Goal: Task Accomplishment & Management: Complete application form

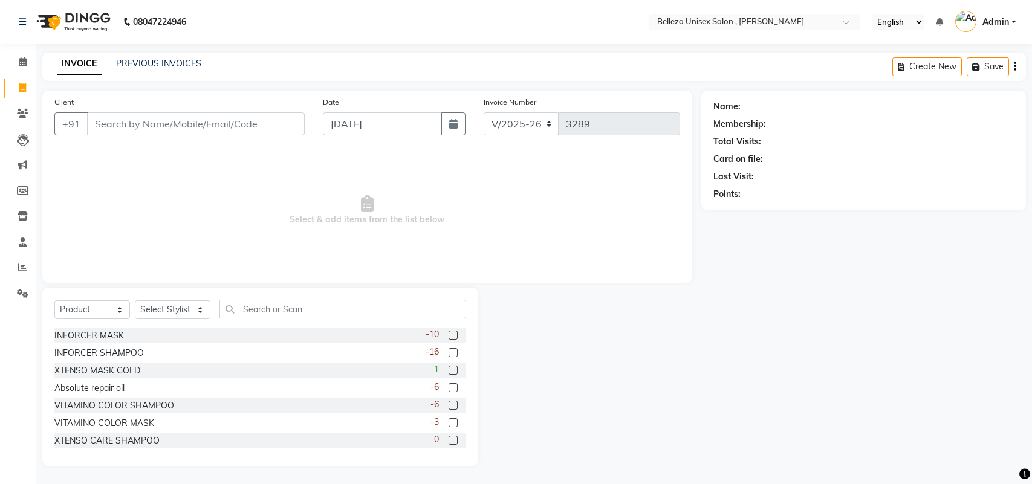
select select "4047"
select select "product"
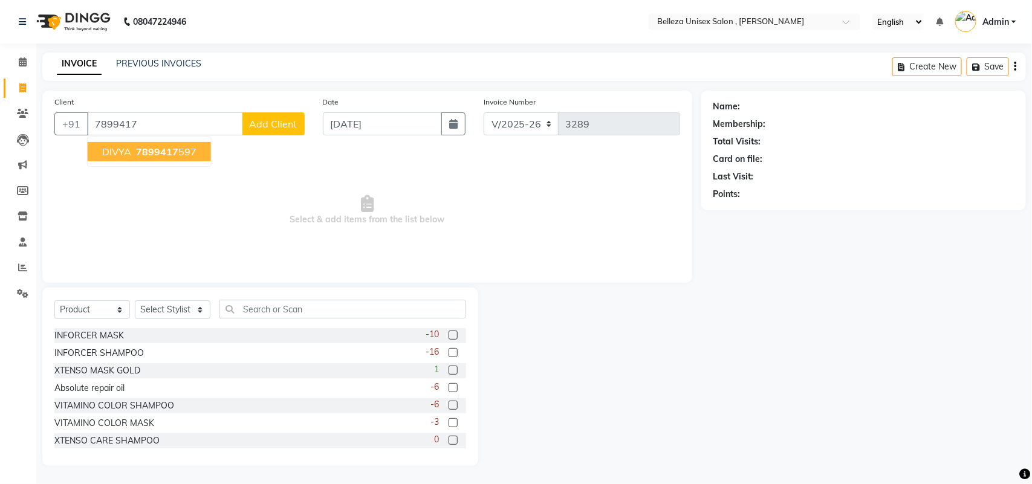
click at [161, 143] on button "DIVYA 7899417 597" at bounding box center [149, 151] width 123 height 19
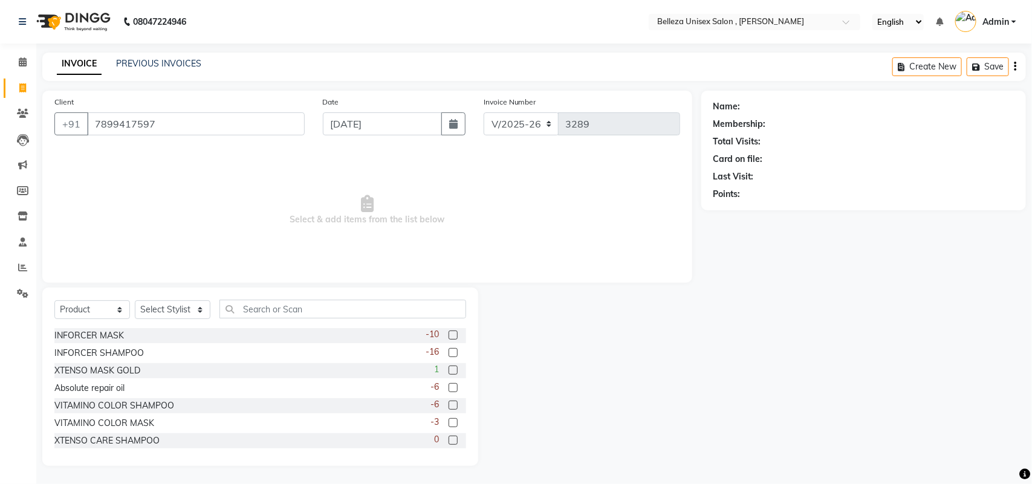
type input "7899417597"
click at [82, 301] on select "Select Service Product Membership Package Voucher Prepaid Gift Card" at bounding box center [92, 310] width 76 height 19
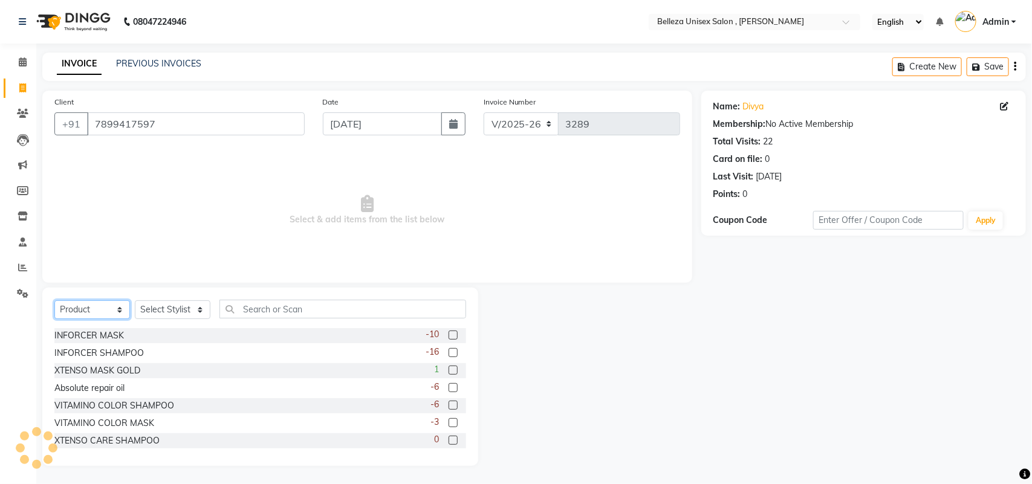
select select "service"
click at [54, 301] on select "Select Service Product Membership Package Voucher Prepaid Gift Card" at bounding box center [92, 310] width 76 height 19
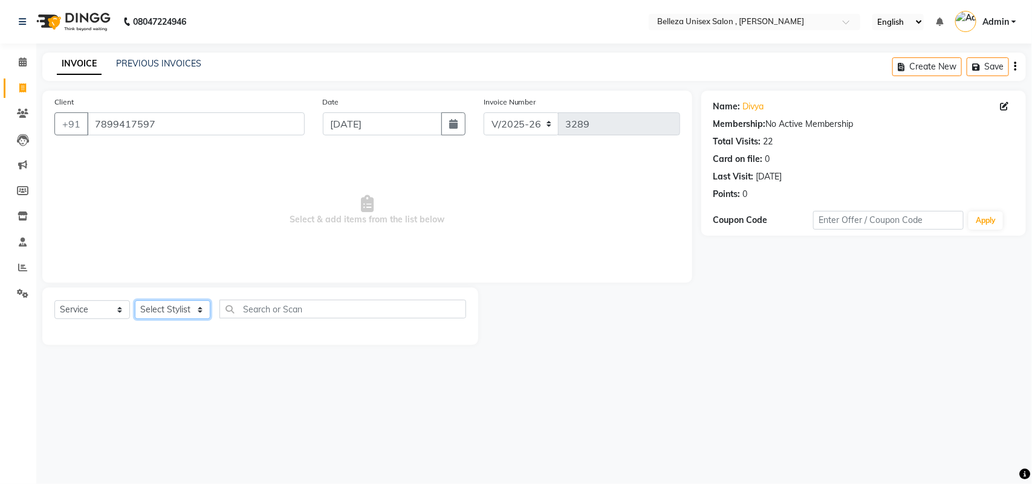
click at [155, 315] on select "Select Stylist [PERSON_NAME] Barsa Boss [PERSON_NAME] [PERSON_NAME] [PERSON_NAM…" at bounding box center [173, 310] width 76 height 19
select select "74848"
click at [135, 301] on select "Select Stylist [PERSON_NAME] Barsa Boss [PERSON_NAME] [PERSON_NAME] [PERSON_NAM…" at bounding box center [173, 310] width 76 height 19
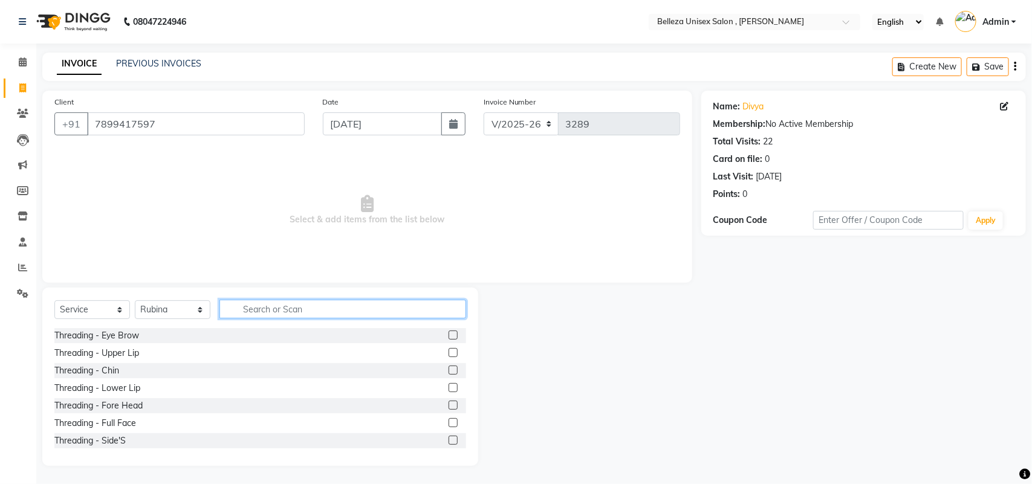
click at [276, 312] on input "text" at bounding box center [342, 309] width 247 height 19
type input "ped"
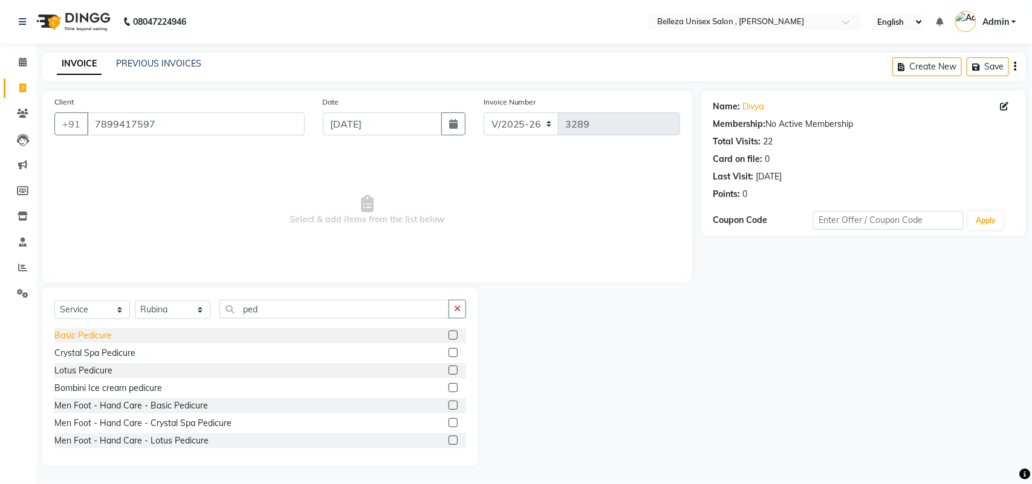
click at [73, 339] on div "Basic Pedicure" at bounding box center [82, 336] width 57 height 13
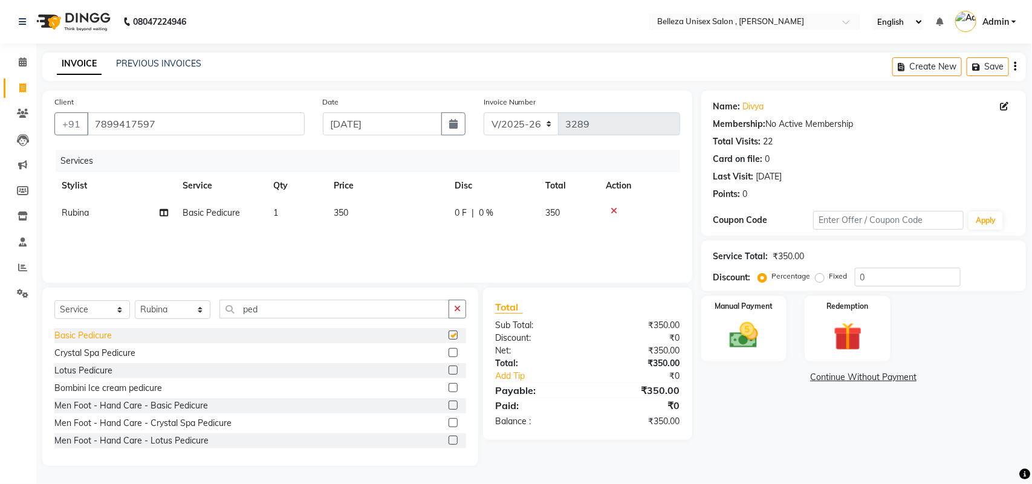
checkbox input "false"
click at [720, 319] on img at bounding box center [744, 336] width 48 height 34
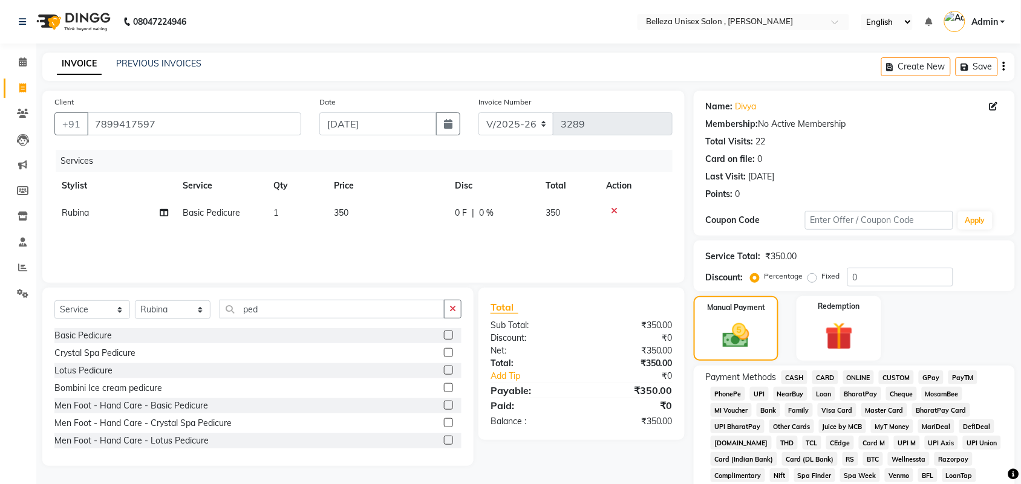
click at [757, 394] on span "UPI" at bounding box center [759, 394] width 19 height 14
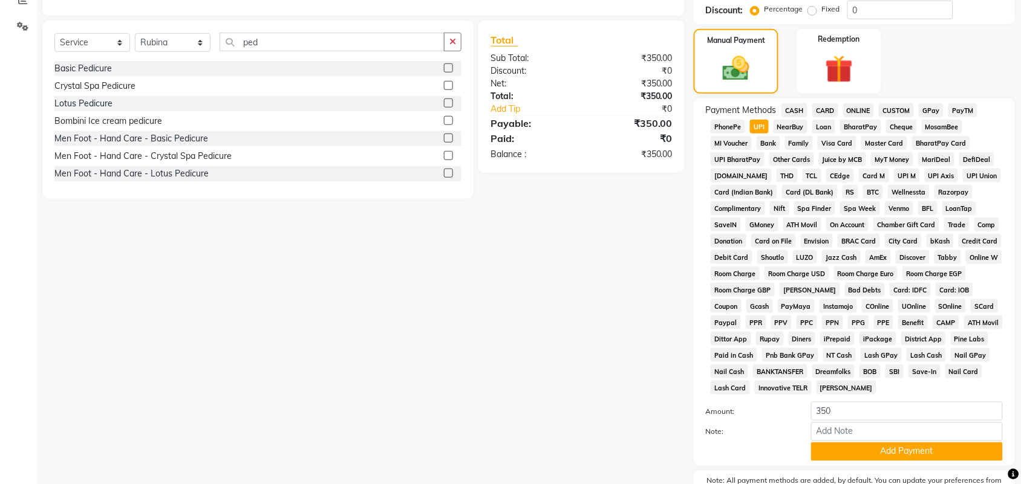
scroll to position [337, 0]
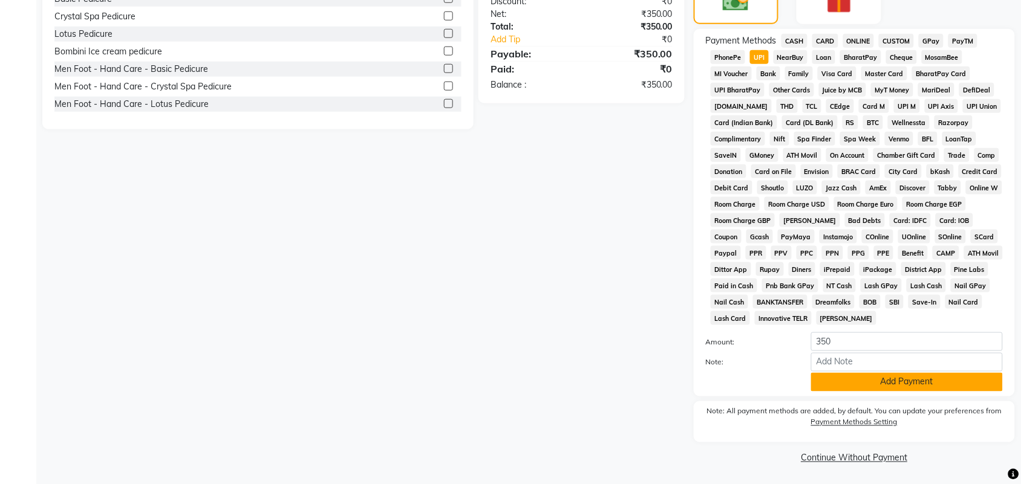
click at [853, 381] on button "Add Payment" at bounding box center [907, 382] width 192 height 19
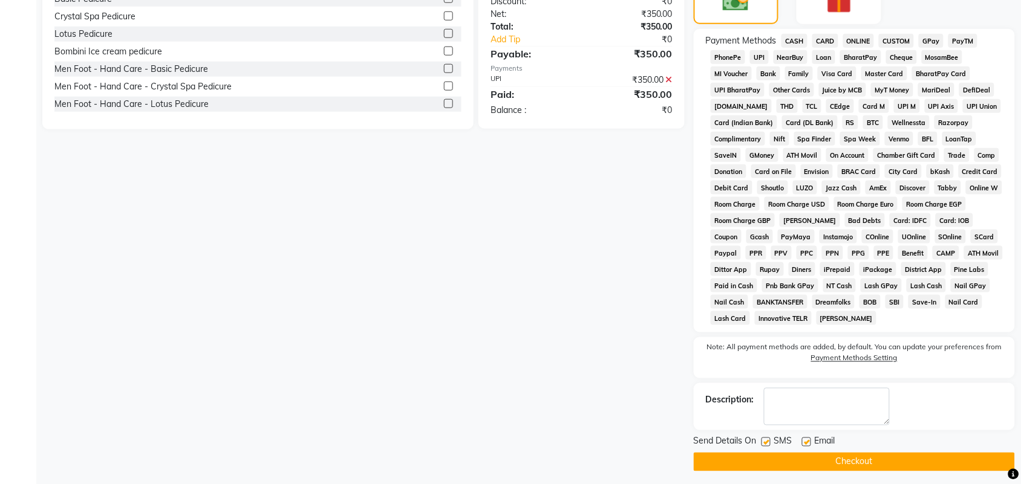
click at [831, 453] on button "Checkout" at bounding box center [854, 462] width 321 height 19
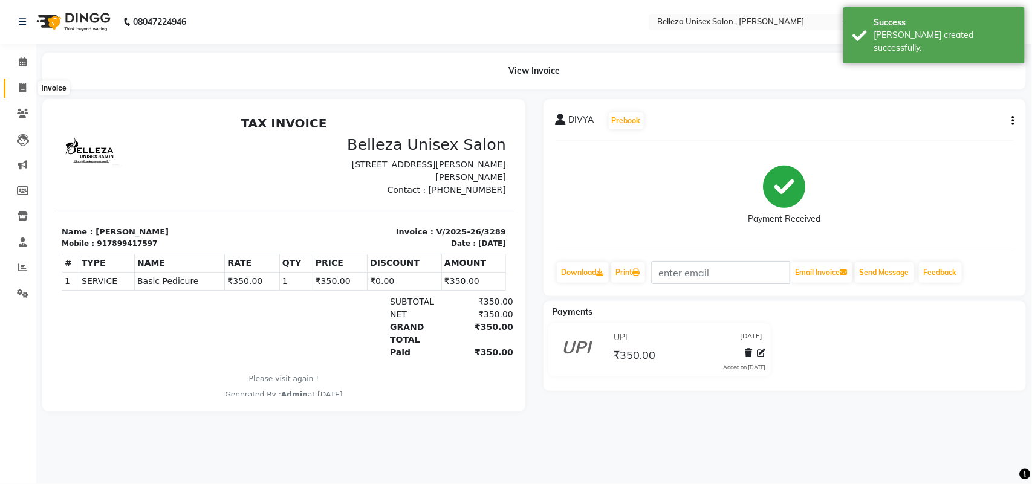
click at [19, 85] on icon at bounding box center [22, 87] width 7 height 9
select select "service"
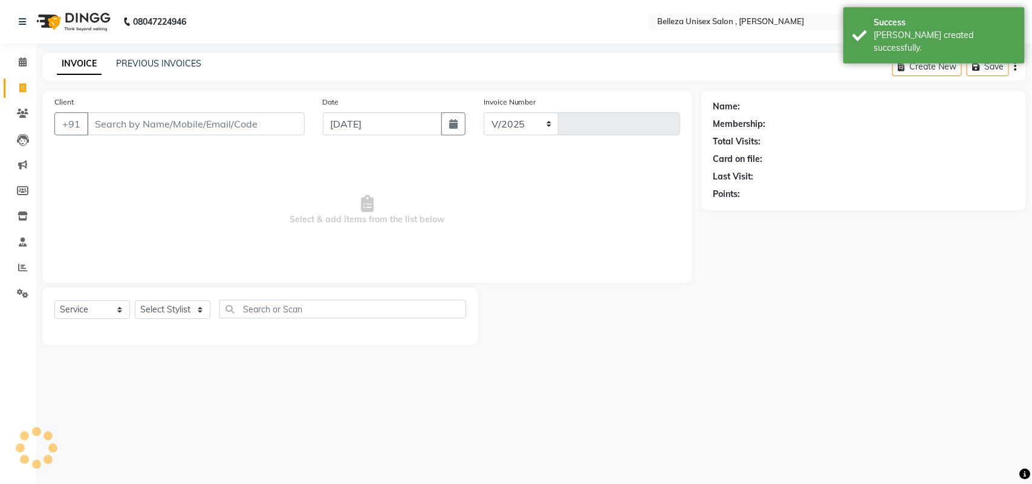
select select "4047"
type input "3290"
select select "product"
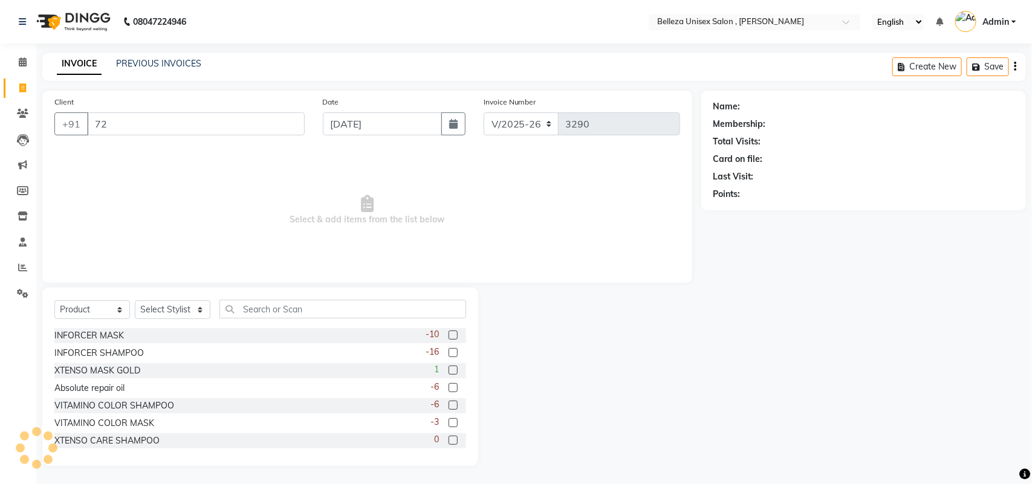
type input "7"
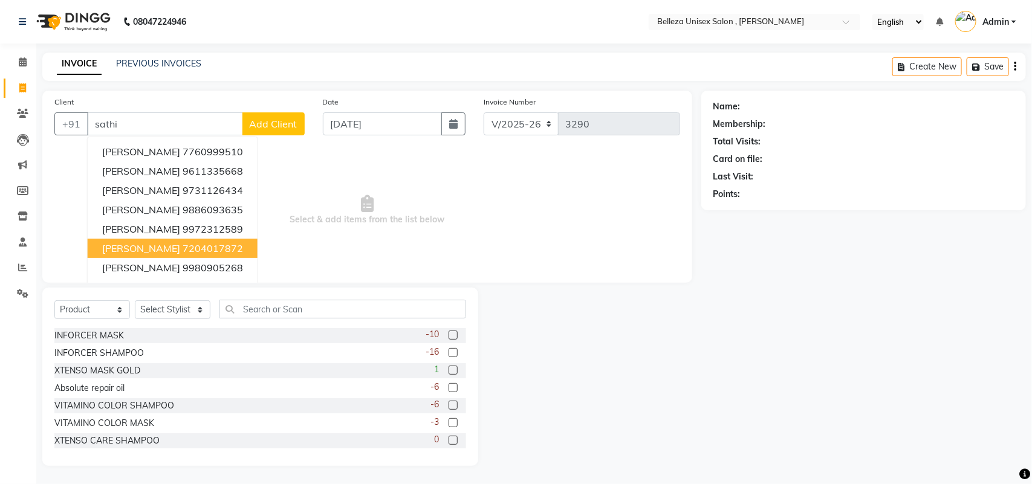
click at [187, 245] on ngb-highlight "7204017872" at bounding box center [213, 248] width 60 height 12
type input "7204017872"
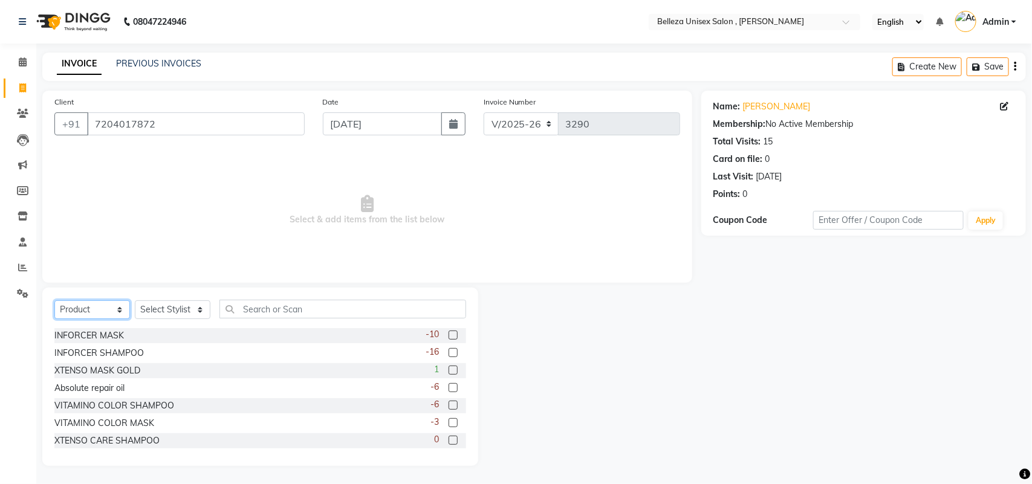
click at [106, 304] on select "Select Service Product Membership Package Voucher Prepaid Gift Card" at bounding box center [92, 310] width 76 height 19
select select "service"
click at [54, 301] on select "Select Service Product Membership Package Voucher Prepaid Gift Card" at bounding box center [92, 310] width 76 height 19
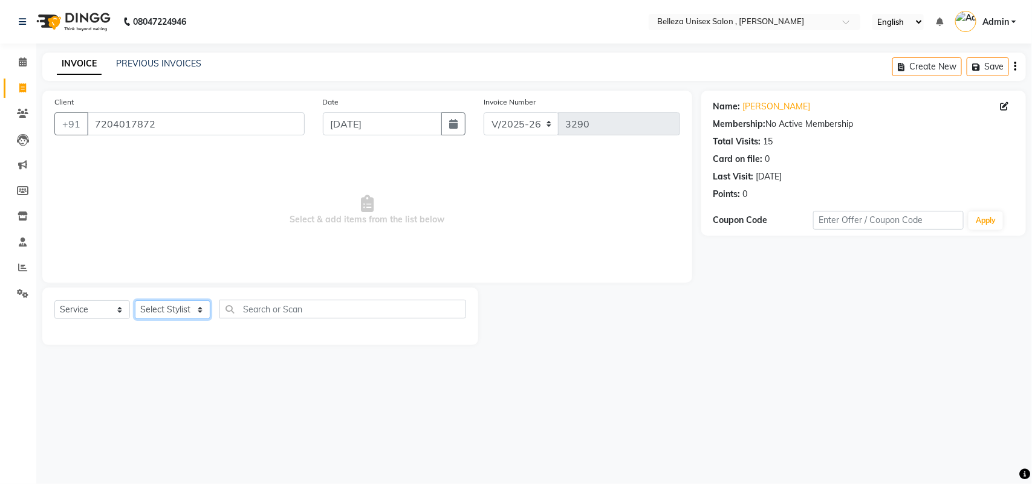
click at [167, 312] on select "Select Stylist [PERSON_NAME] Barsa Boss [PERSON_NAME] [PERSON_NAME] [PERSON_NAM…" at bounding box center [173, 310] width 76 height 19
select select "21578"
click at [135, 301] on select "Select Stylist [PERSON_NAME] Barsa Boss [PERSON_NAME] [PERSON_NAME] [PERSON_NAM…" at bounding box center [173, 310] width 76 height 19
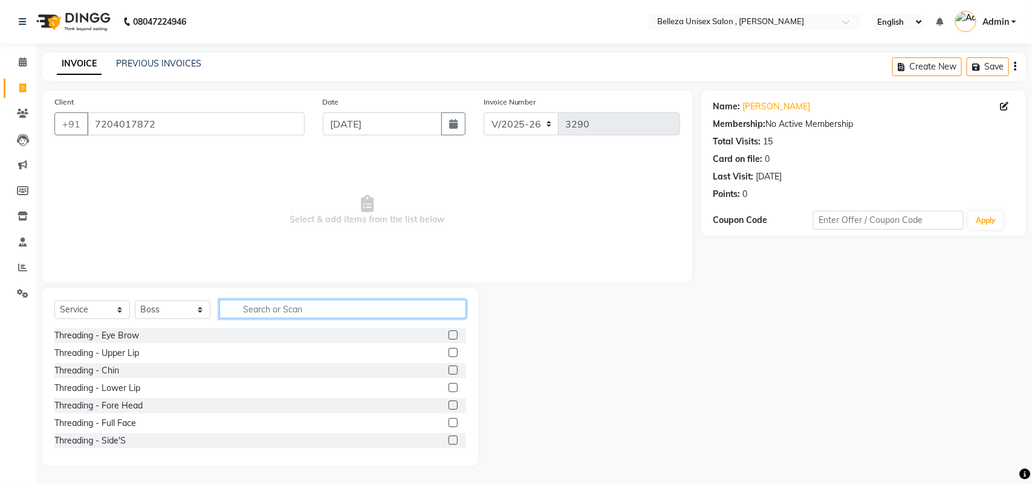
click at [256, 304] on input "text" at bounding box center [342, 309] width 247 height 19
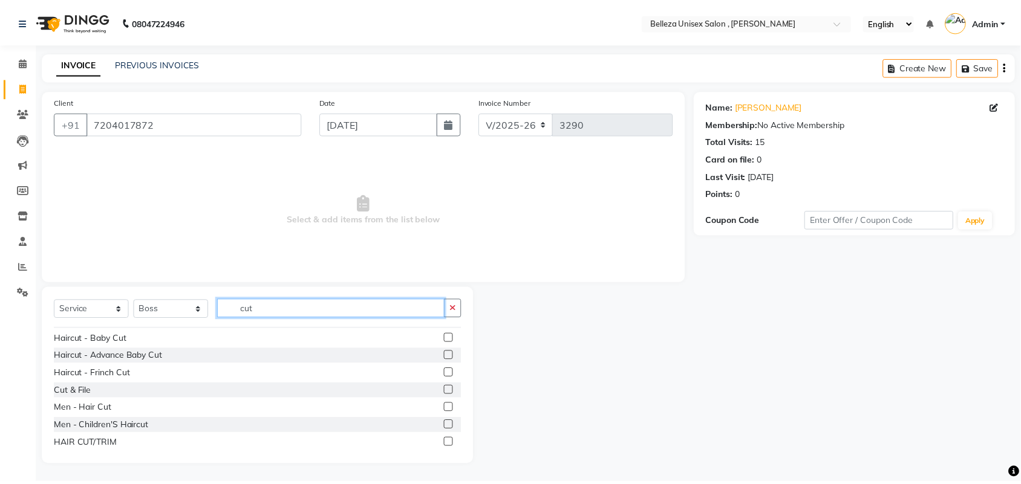
scroll to position [76, 0]
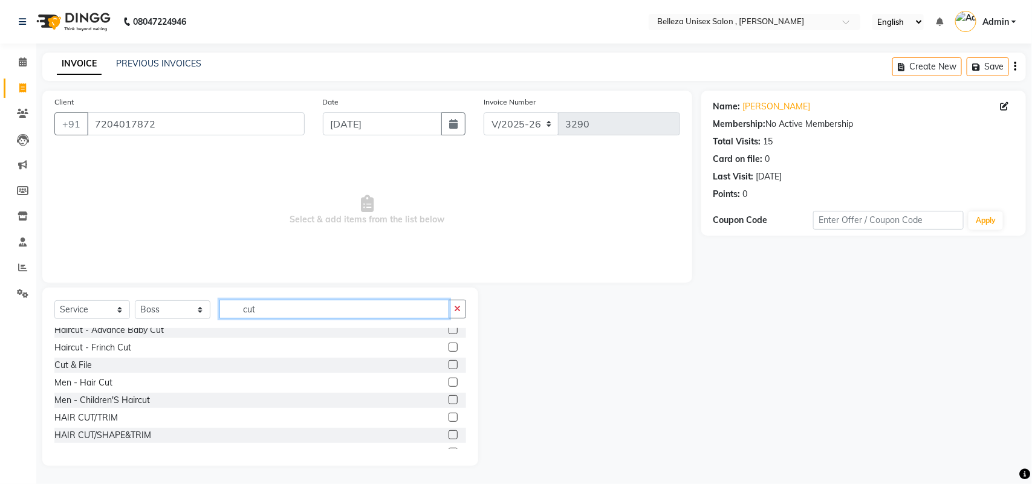
type input "cut"
click at [449, 399] on label at bounding box center [453, 399] width 9 height 9
click at [449, 399] on input "checkbox" at bounding box center [453, 401] width 8 height 8
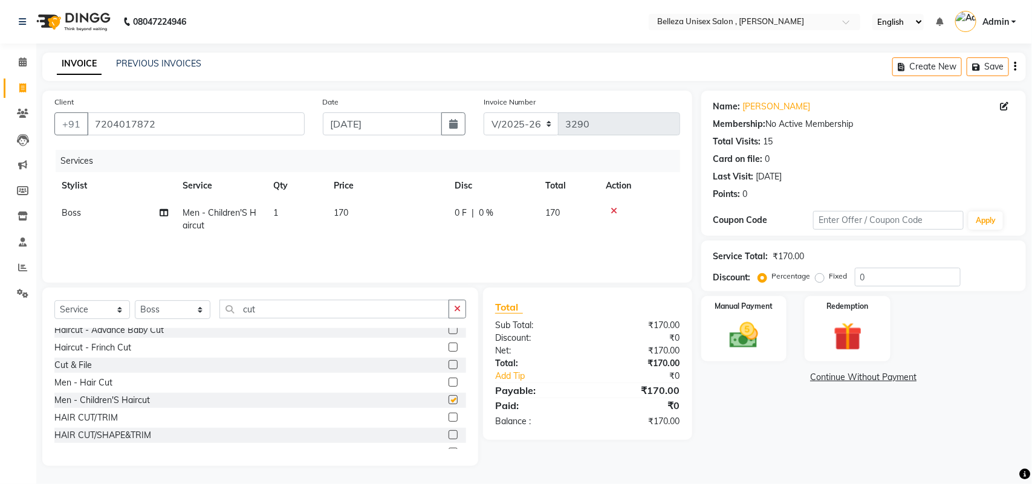
checkbox input "false"
click at [343, 207] on span "170" at bounding box center [341, 212] width 15 height 11
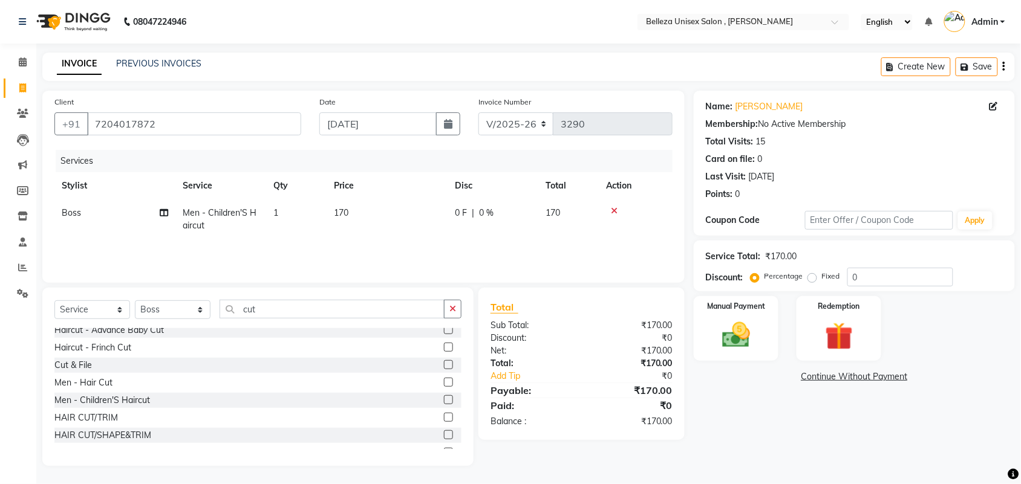
select select "21578"
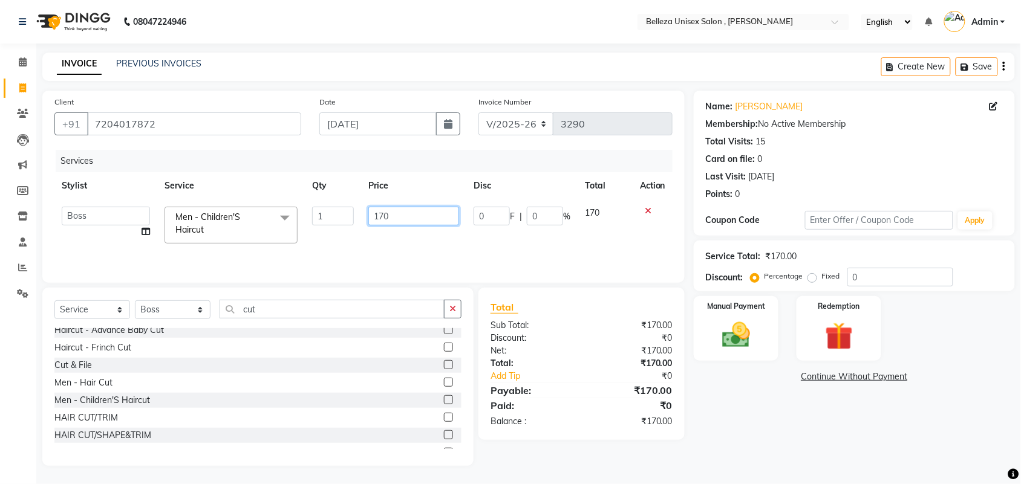
click at [384, 213] on input "170" at bounding box center [413, 216] width 91 height 19
type input "200"
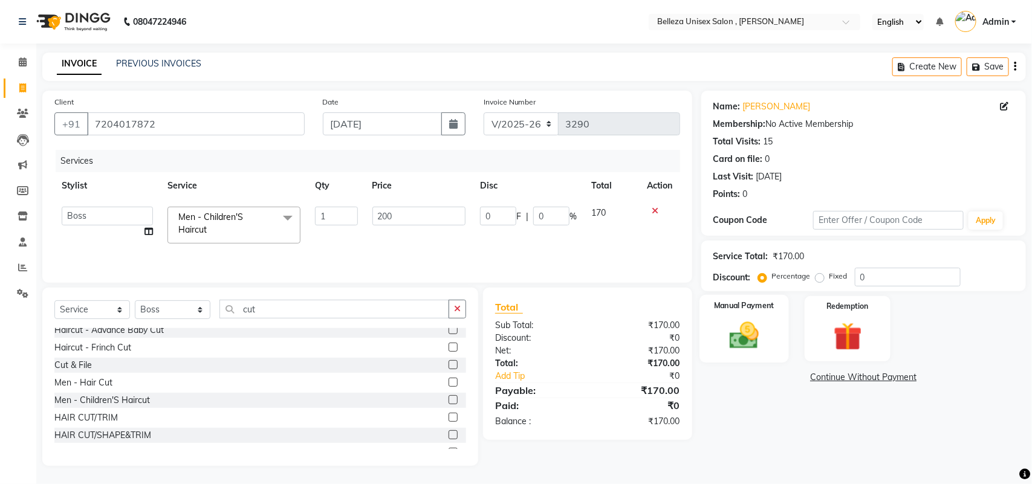
click at [749, 324] on img at bounding box center [744, 336] width 48 height 34
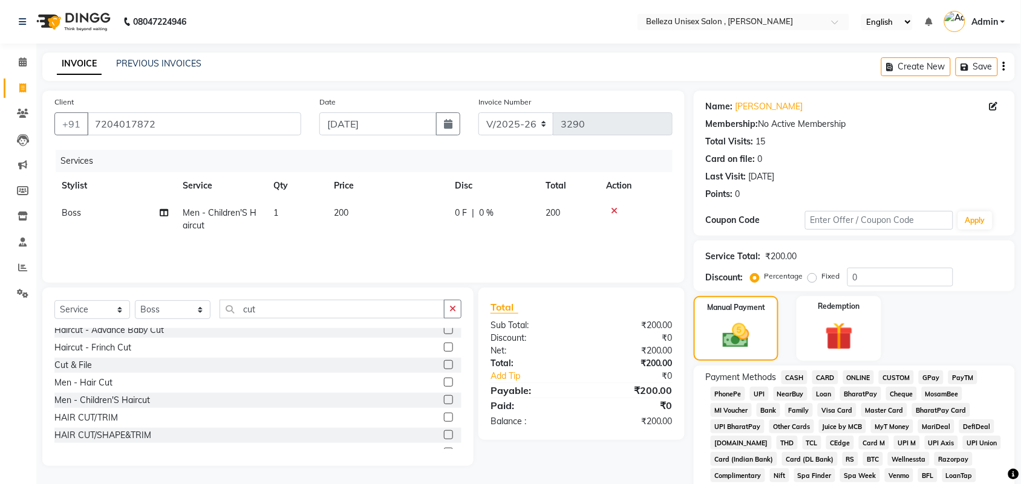
click at [831, 379] on span "CARD" at bounding box center [825, 378] width 26 height 14
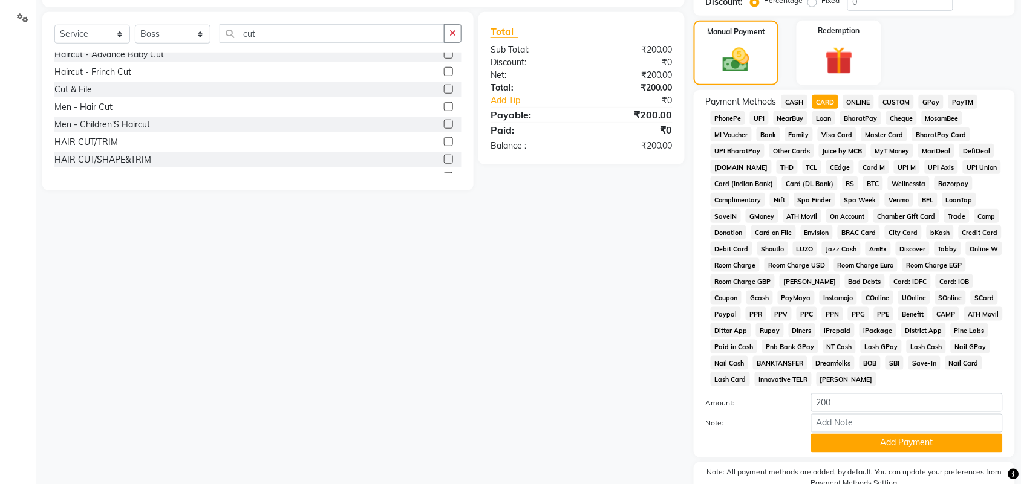
scroll to position [302, 0]
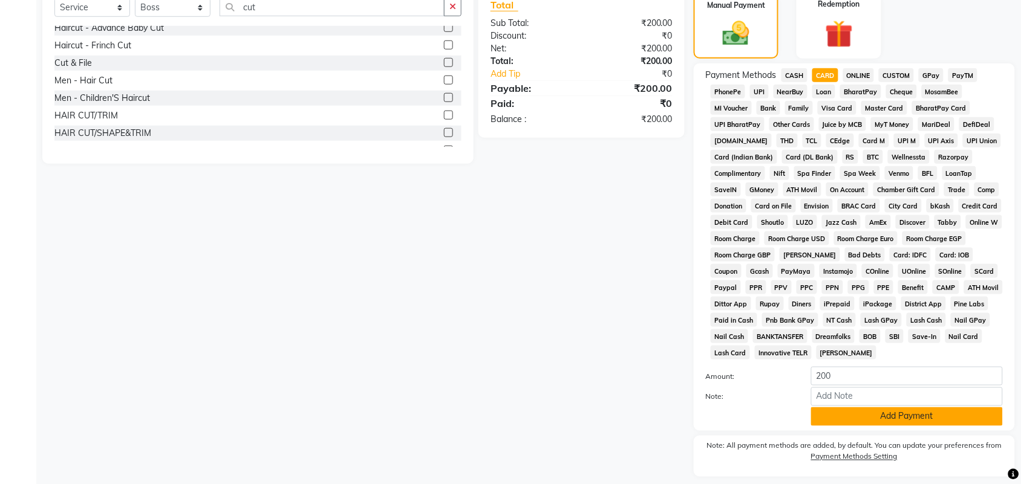
click at [831, 418] on button "Add Payment" at bounding box center [907, 417] width 192 height 19
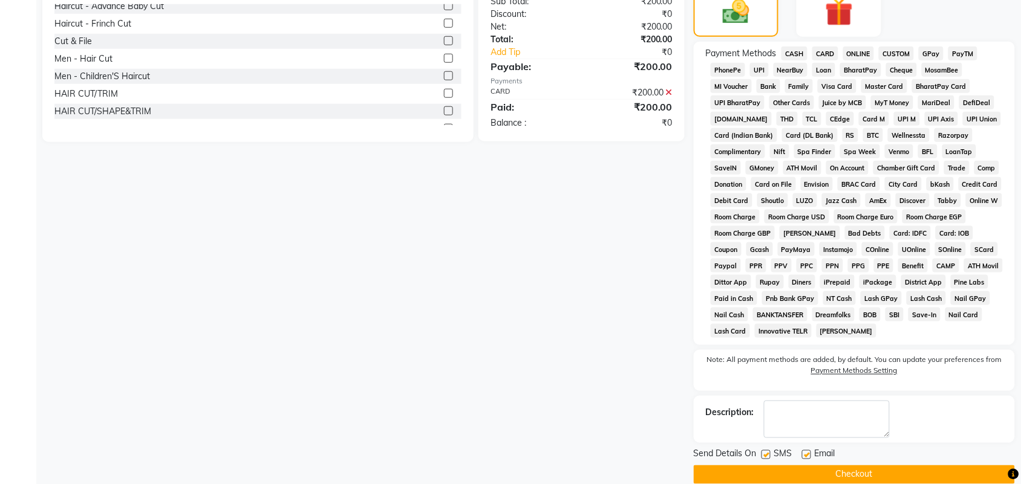
scroll to position [342, 0]
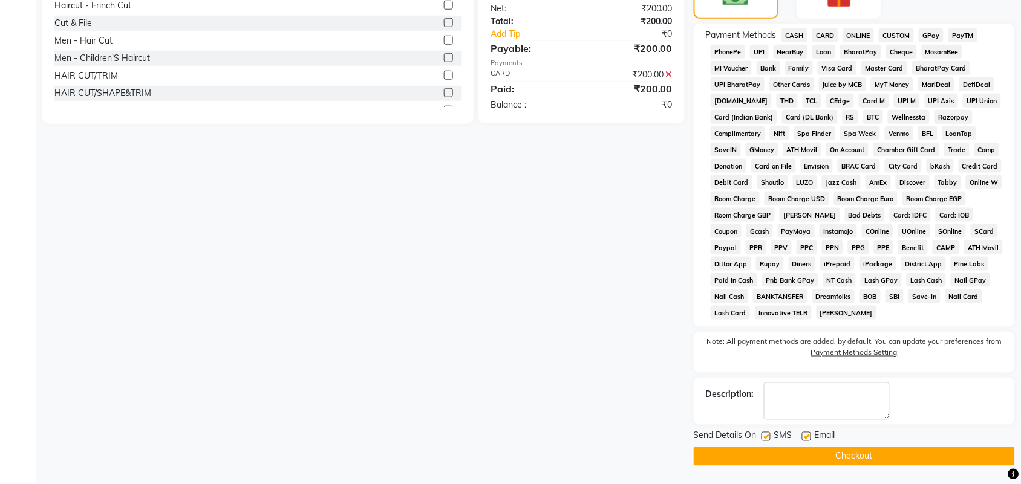
click at [738, 457] on button "Checkout" at bounding box center [854, 456] width 321 height 19
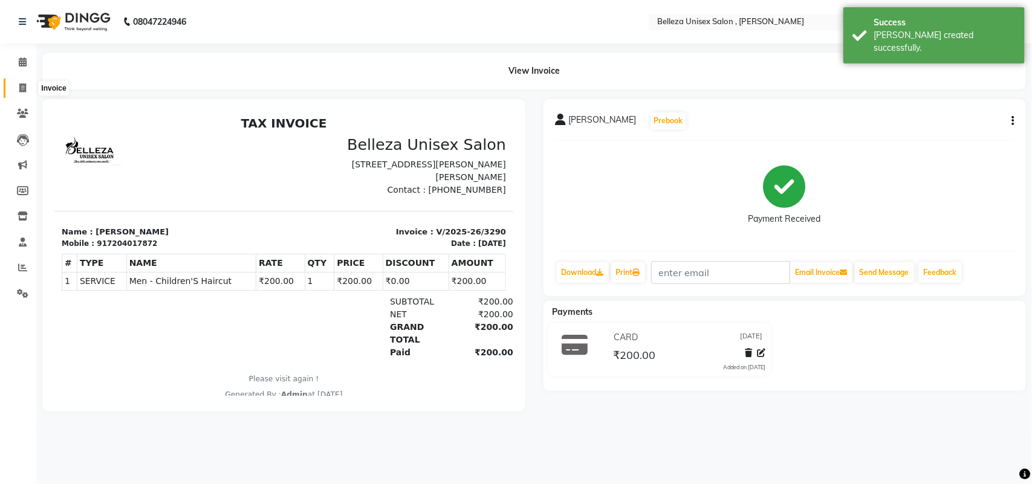
click at [25, 88] on icon at bounding box center [22, 87] width 7 height 9
select select "service"
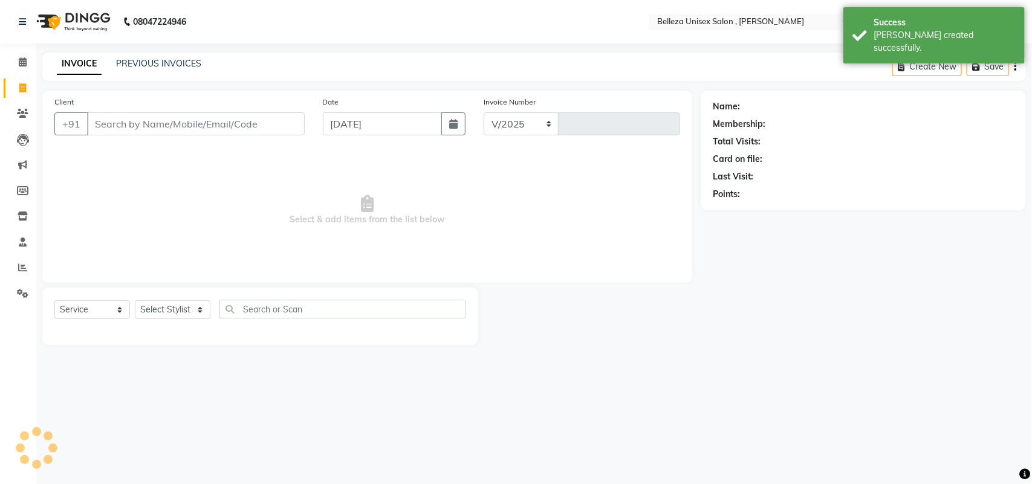
select select "4047"
type input "3291"
drag, startPoint x: 160, startPoint y: 116, endPoint x: 164, endPoint y: 125, distance: 9.8
click at [162, 121] on input "Client" at bounding box center [196, 123] width 218 height 23
select select "product"
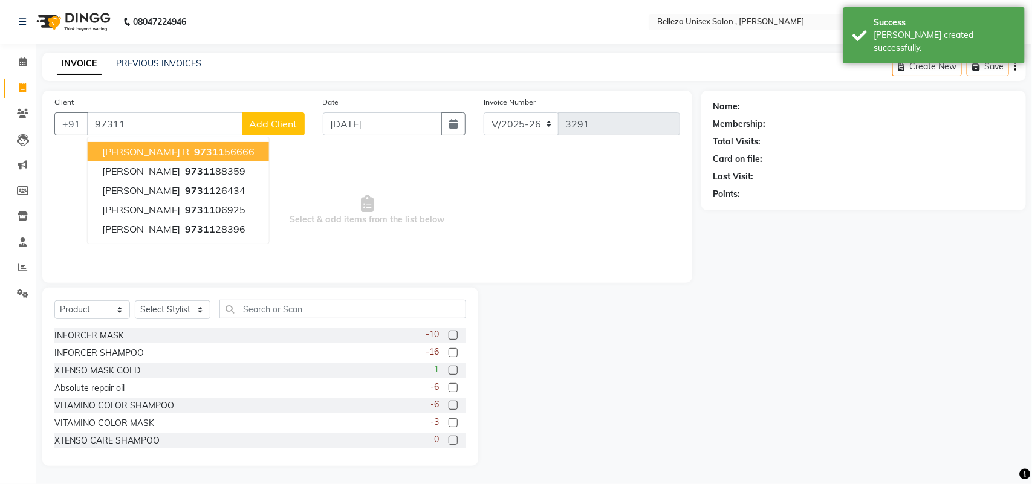
click at [206, 149] on ngb-highlight "97311 56666" at bounding box center [223, 152] width 63 height 12
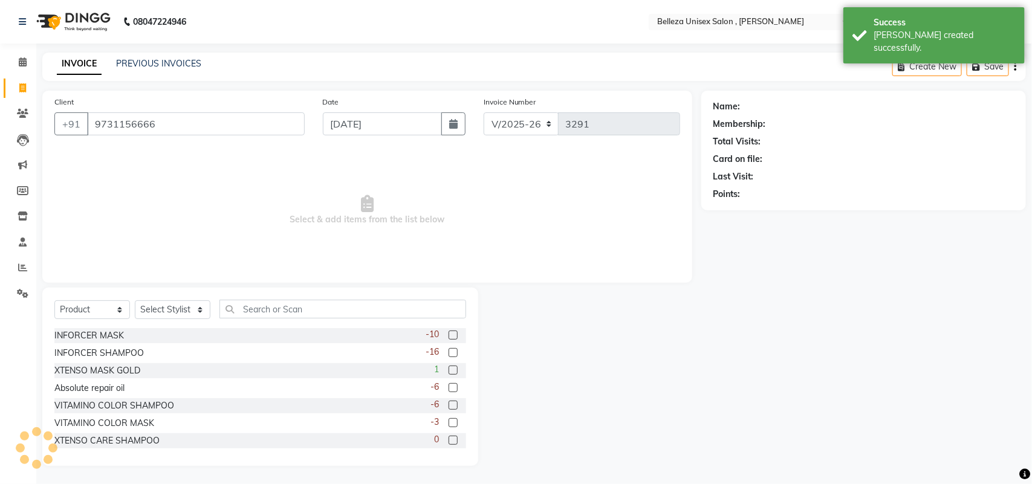
type input "9731156666"
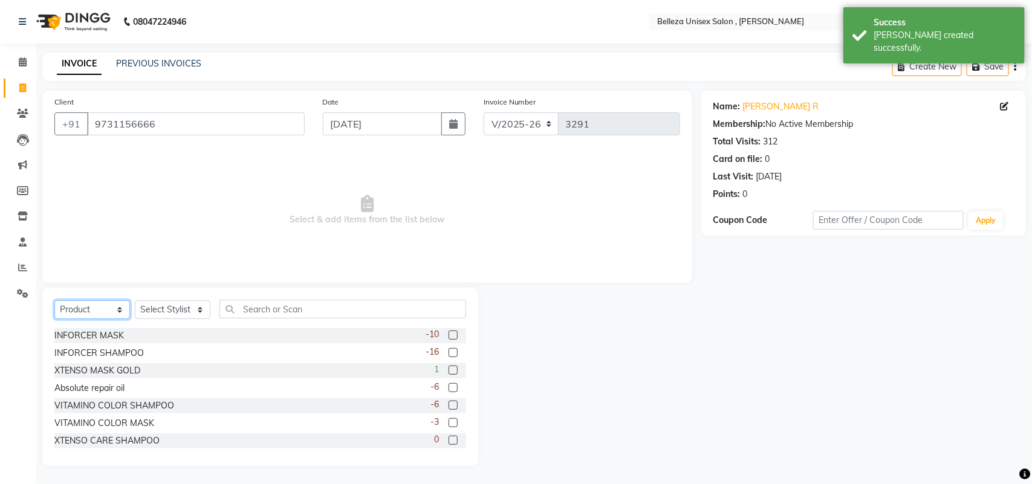
click at [112, 309] on select "Select Service Product Membership Package Voucher Prepaid Gift Card" at bounding box center [92, 310] width 76 height 19
select select "service"
click at [54, 301] on select "Select Service Product Membership Package Voucher Prepaid Gift Card" at bounding box center [92, 310] width 76 height 19
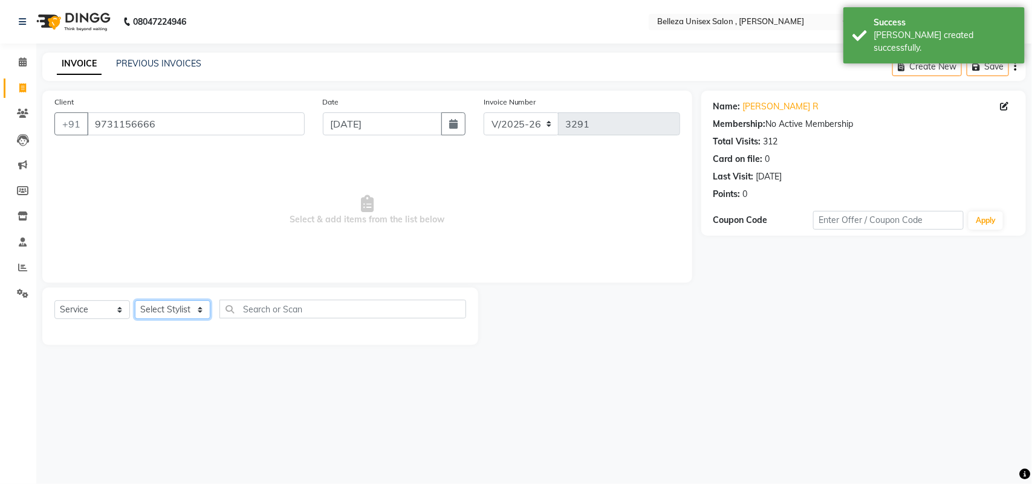
click at [177, 316] on select "Select Stylist [PERSON_NAME] Barsa Boss [PERSON_NAME] [PERSON_NAME] [PERSON_NAM…" at bounding box center [173, 310] width 76 height 19
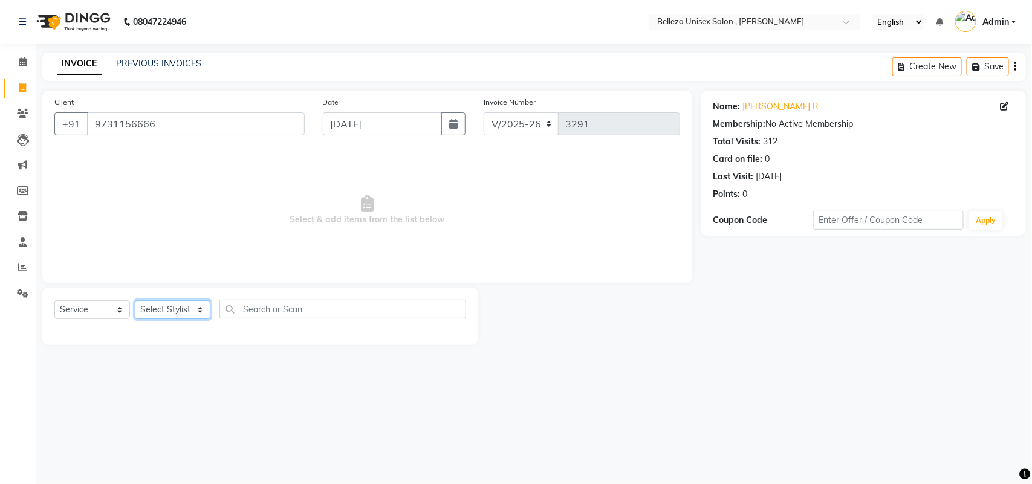
select select "52542"
click at [135, 301] on select "Select Stylist [PERSON_NAME] Barsa Boss [PERSON_NAME] [PERSON_NAME] [PERSON_NAM…" at bounding box center [173, 310] width 76 height 19
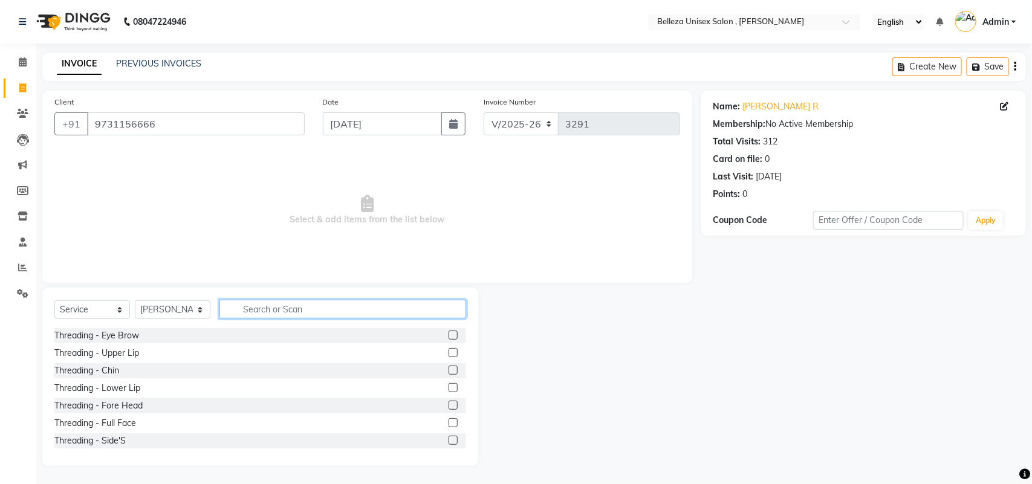
click at [273, 305] on input "text" at bounding box center [342, 309] width 247 height 19
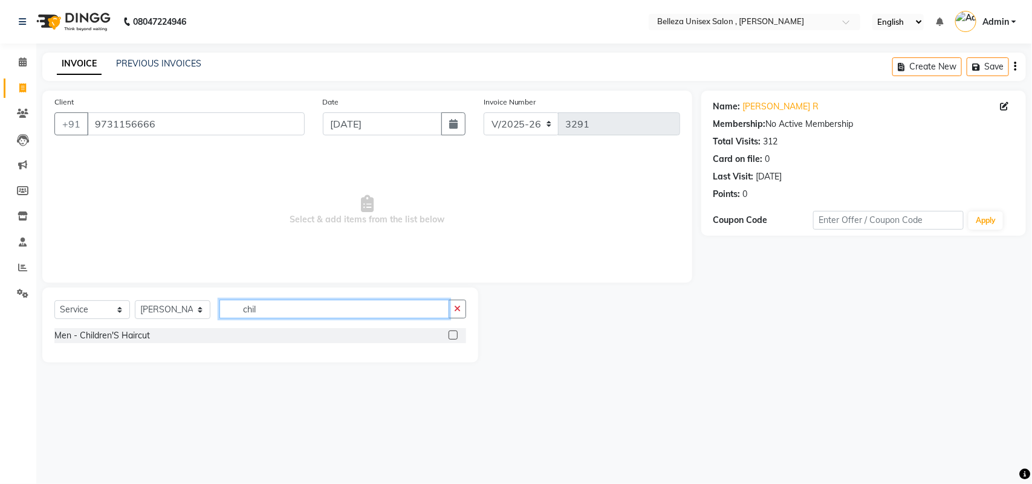
type input "chil"
click at [449, 336] on label at bounding box center [453, 335] width 9 height 9
click at [449, 336] on input "checkbox" at bounding box center [453, 336] width 8 height 8
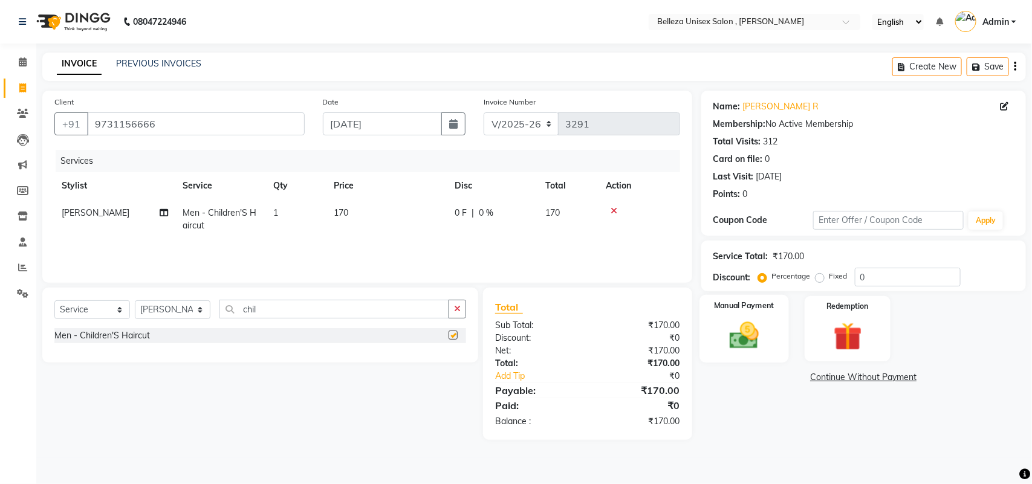
checkbox input "false"
click at [727, 342] on img at bounding box center [744, 336] width 48 height 34
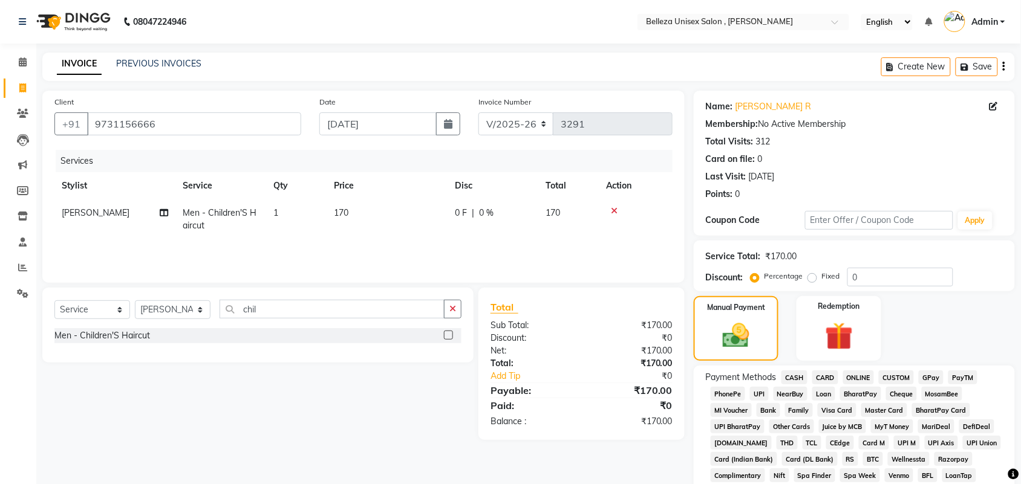
click at [759, 387] on span "UPI" at bounding box center [759, 394] width 19 height 14
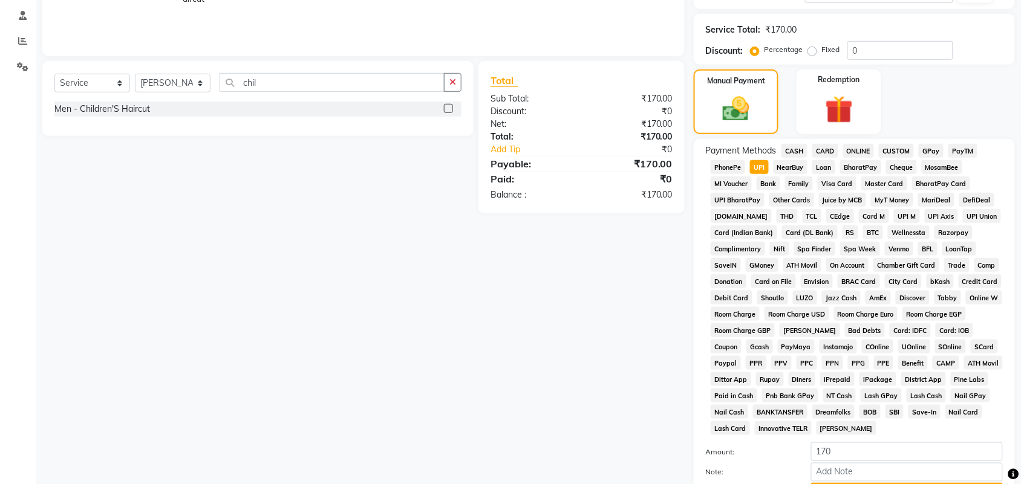
scroll to position [337, 0]
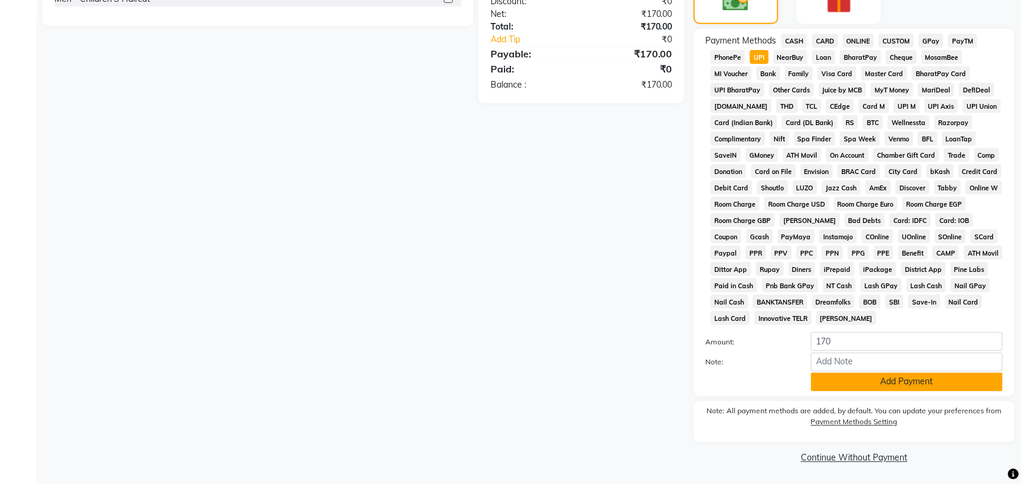
click at [860, 380] on button "Add Payment" at bounding box center [907, 382] width 192 height 19
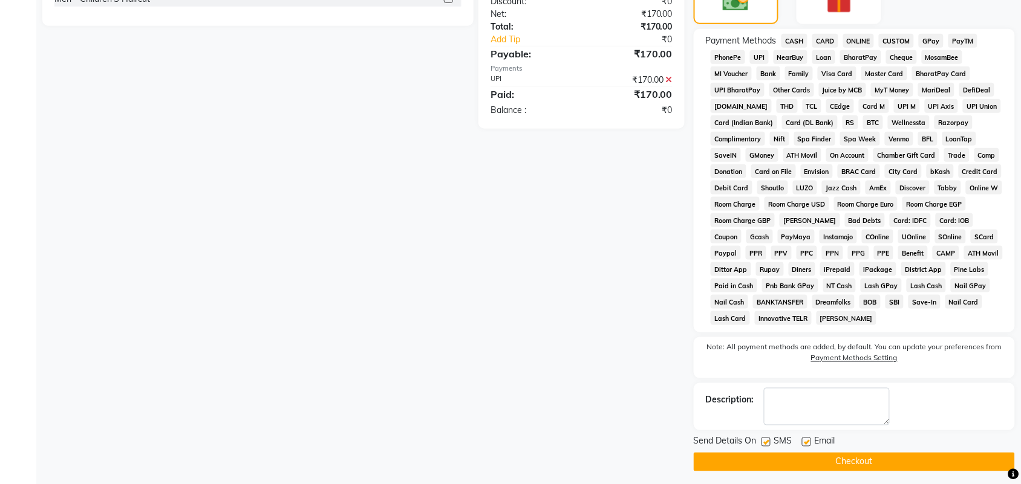
click at [757, 463] on button "Checkout" at bounding box center [854, 462] width 321 height 19
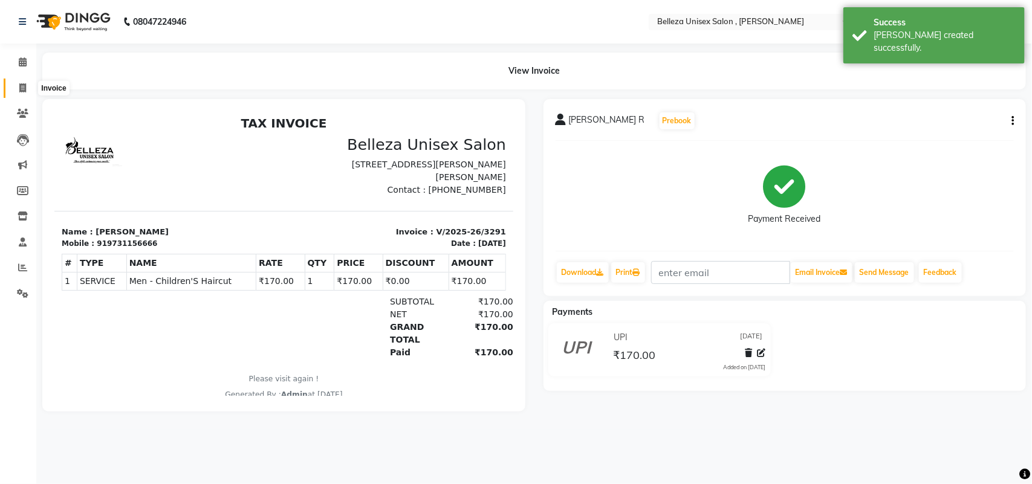
click at [20, 86] on icon at bounding box center [22, 87] width 7 height 9
select select "service"
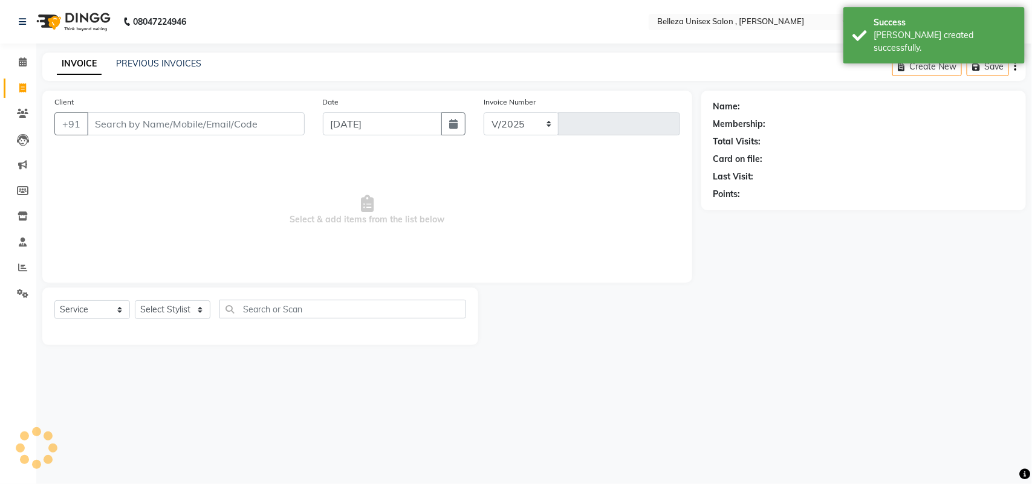
select select "4047"
type input "3292"
select select "product"
click at [218, 125] on input "Client" at bounding box center [196, 123] width 218 height 23
